Goal: Book appointment/travel/reservation

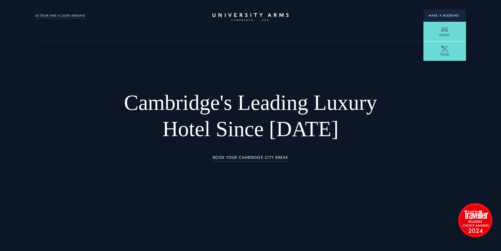
click at [434, 11] on button "Make a Booking" at bounding box center [445, 15] width 43 height 13
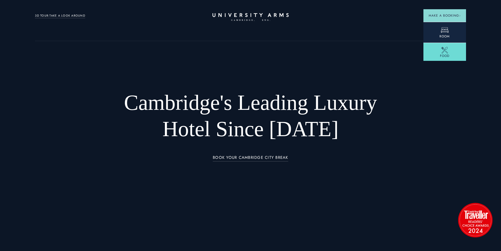
click at [437, 27] on link "Room" at bounding box center [445, 32] width 43 height 21
